Goal: Task Accomplishment & Management: Use online tool/utility

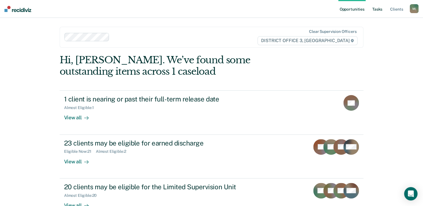
click at [377, 10] on link "Tasks" at bounding box center [377, 9] width 12 height 18
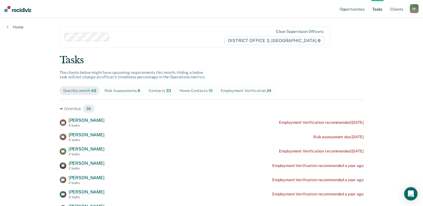
click at [192, 90] on div "Home Contacts 15" at bounding box center [195, 90] width 33 height 5
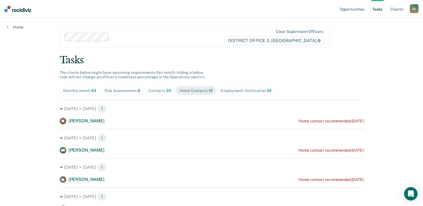
click at [119, 94] on span "Risk Assessments 8" at bounding box center [122, 90] width 43 height 9
click at [154, 92] on div "Contacts 33" at bounding box center [159, 90] width 23 height 5
click at [124, 94] on span "Risk Assessments 8" at bounding box center [122, 90] width 43 height 9
drag, startPoint x: 165, startPoint y: 88, endPoint x: 160, endPoint y: 89, distance: 4.9
click at [166, 88] on span "33" at bounding box center [168, 90] width 5 height 4
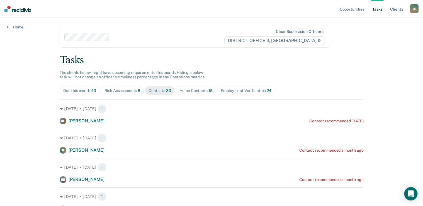
click at [84, 93] on span "Due this month 43" at bounding box center [80, 90] width 40 height 9
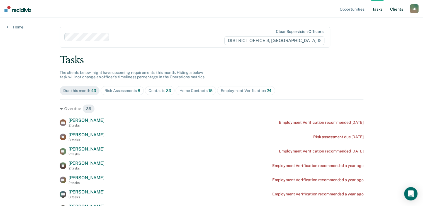
click at [397, 7] on link "Client s" at bounding box center [396, 9] width 15 height 18
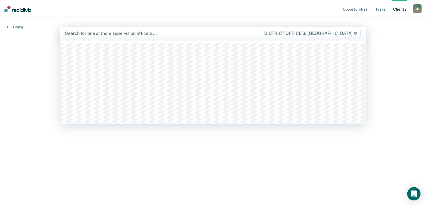
click at [104, 37] on div "Search for one or more supervision officers …" at bounding box center [162, 34] width 196 height 8
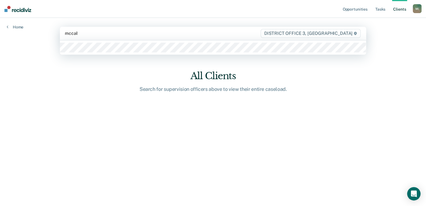
type input "[PERSON_NAME]"
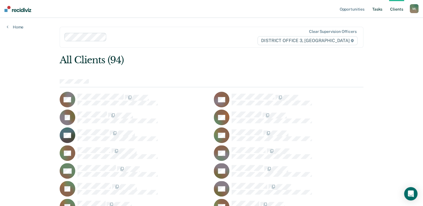
click at [377, 10] on link "Tasks" at bounding box center [377, 9] width 12 height 18
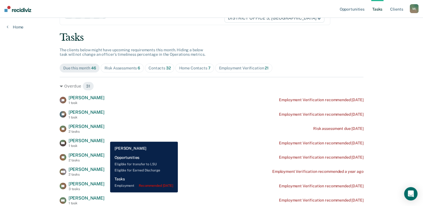
scroll to position [45, 0]
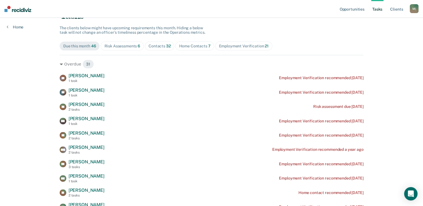
click at [153, 44] on div "Contacts 32" at bounding box center [159, 46] width 22 height 5
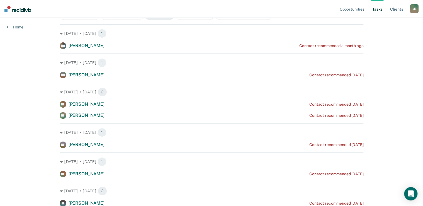
scroll to position [0, 0]
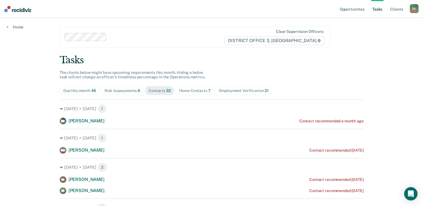
click at [194, 91] on div "Home Contacts 7" at bounding box center [194, 90] width 31 height 5
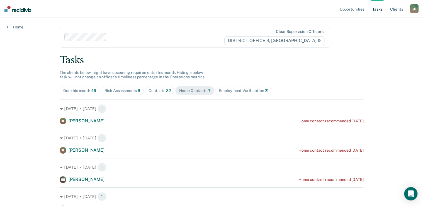
click at [119, 88] on div "Risk Assessments 6" at bounding box center [122, 90] width 36 height 5
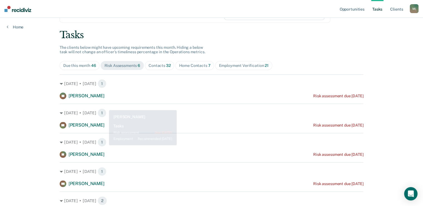
scroll to position [69, 0]
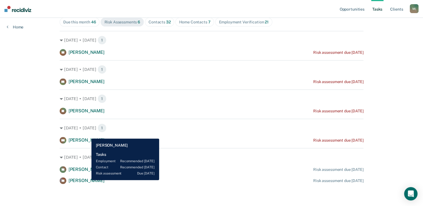
click at [87, 180] on span "[PERSON_NAME]" at bounding box center [87, 180] width 36 height 5
